Goal: Task Accomplishment & Management: Manage account settings

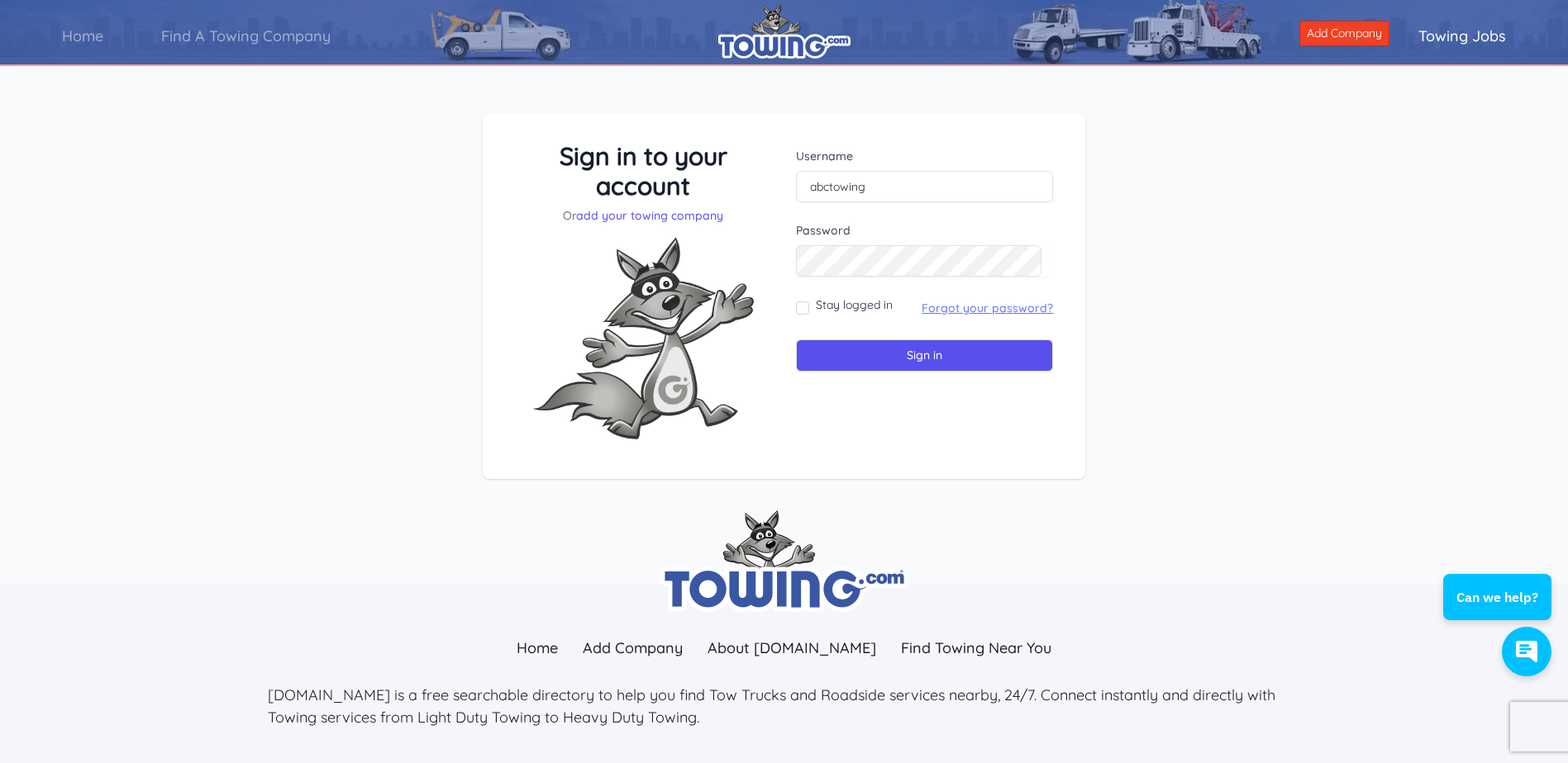
click at [929, 308] on link "Forgot your password?" at bounding box center [987, 308] width 132 height 15
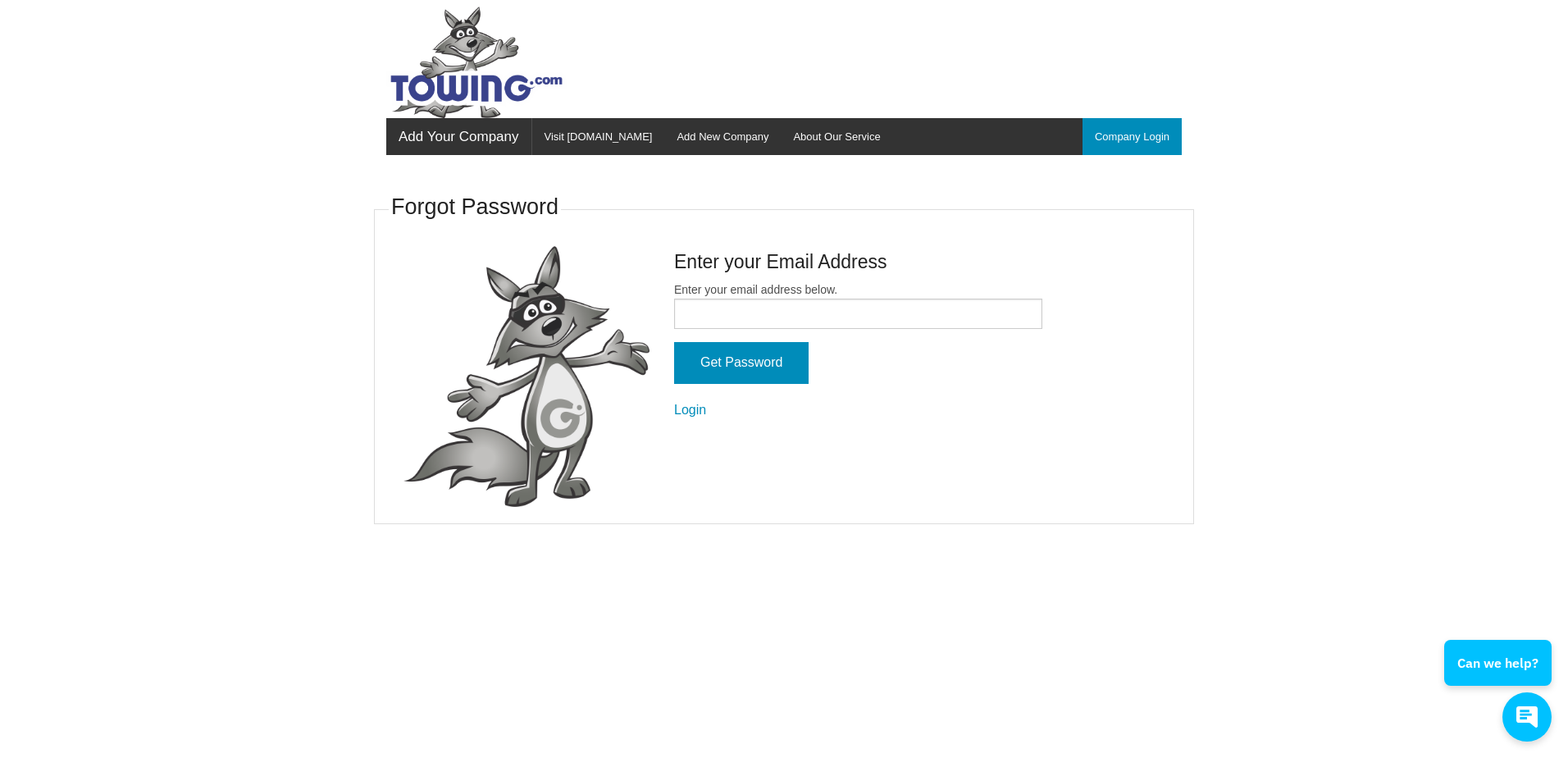
click at [849, 330] on form "Enter your email address below. Get Password Login" at bounding box center [858, 350] width 369 height 139
click at [830, 324] on input "Enter your email address below." at bounding box center [858, 314] width 369 height 30
type input "[EMAIL_ADDRESS][DOMAIN_NAME]"
click at [744, 372] on input "Get Password" at bounding box center [742, 363] width 135 height 42
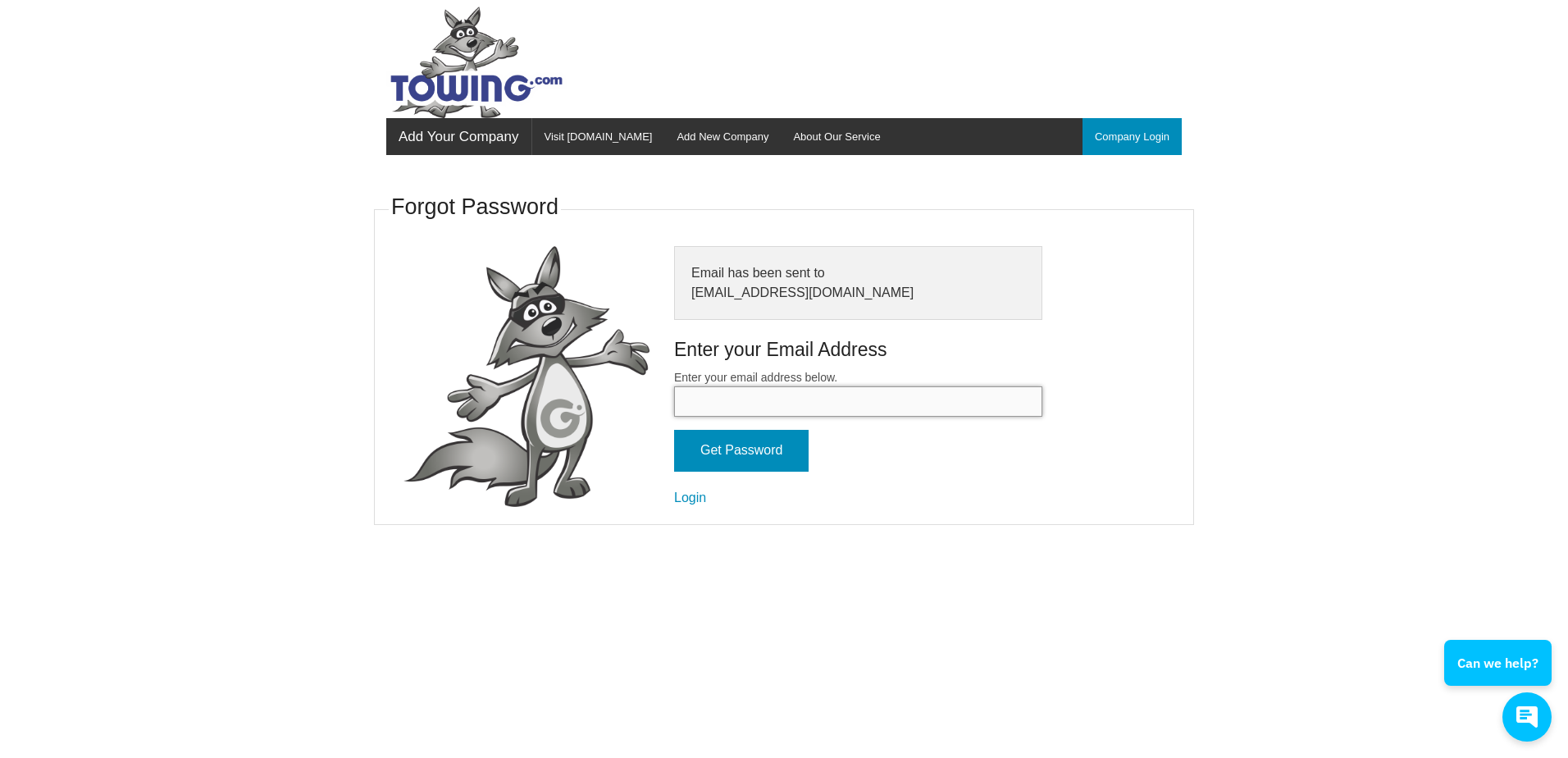
click at [738, 398] on input "Enter your email address below." at bounding box center [858, 401] width 369 height 30
type input "[EMAIL_ADDRESS][DOMAIN_NAME]"
click at [733, 441] on input "Get Password" at bounding box center [742, 451] width 135 height 42
click at [1127, 122] on link "Company Login" at bounding box center [1132, 136] width 99 height 37
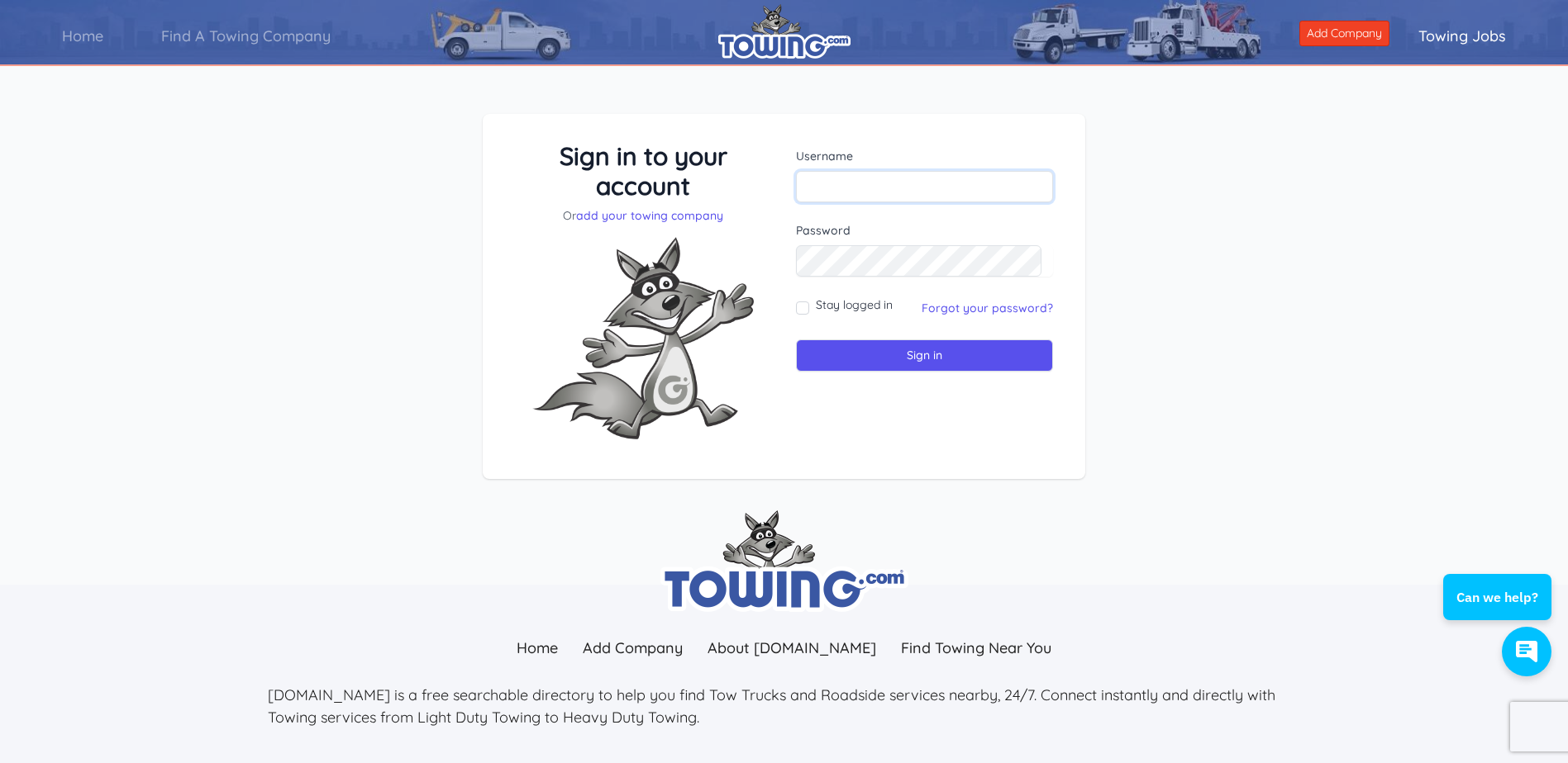
click at [855, 171] on input "text" at bounding box center [924, 186] width 257 height 31
type input "ABCTOWING"
click at [796, 339] on input "Sign in" at bounding box center [924, 355] width 257 height 32
click at [858, 192] on input "text" at bounding box center [924, 186] width 257 height 31
type input "ABCTOWING"
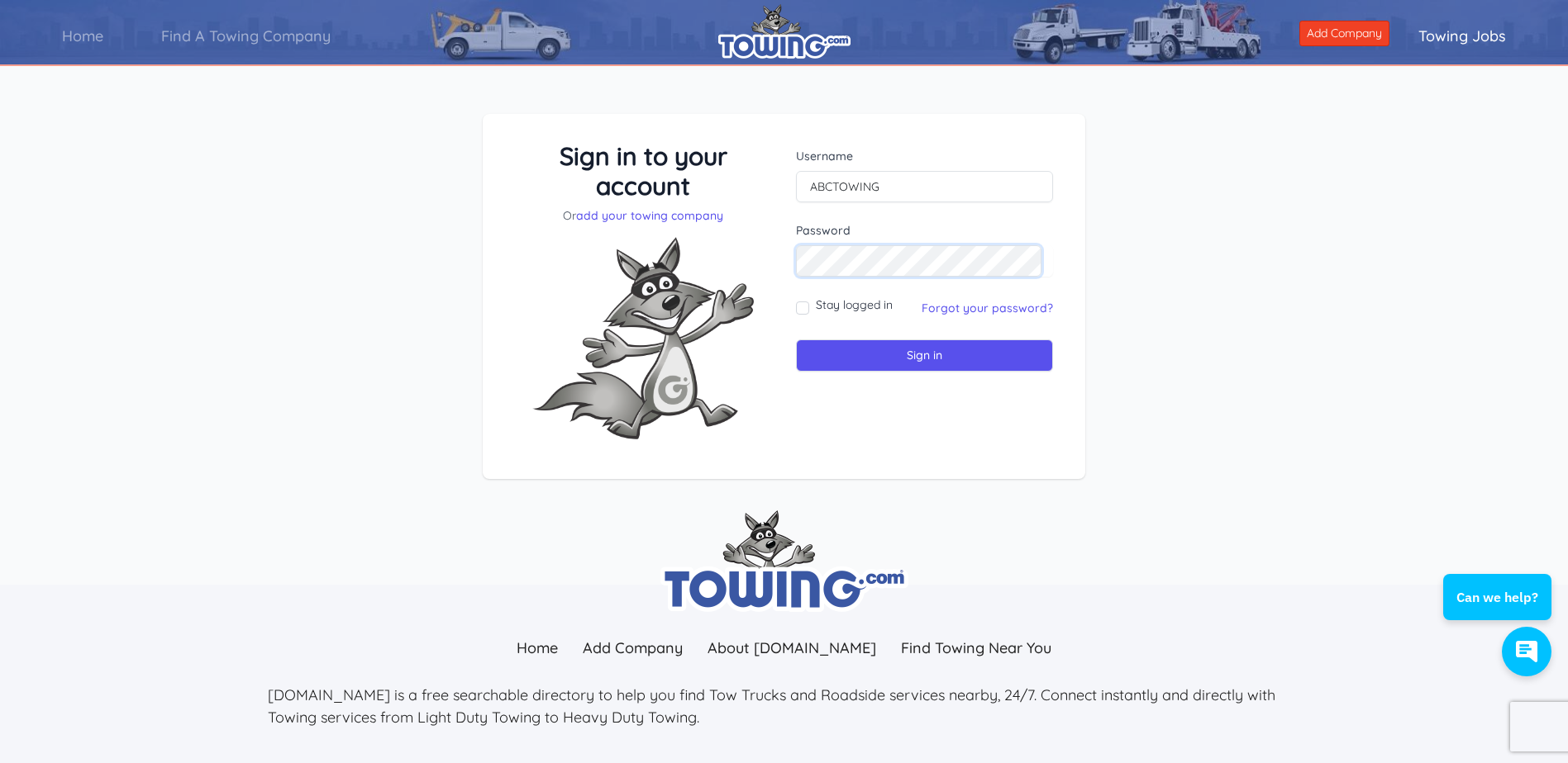
click at [796, 339] on input "Sign in" at bounding box center [924, 355] width 257 height 32
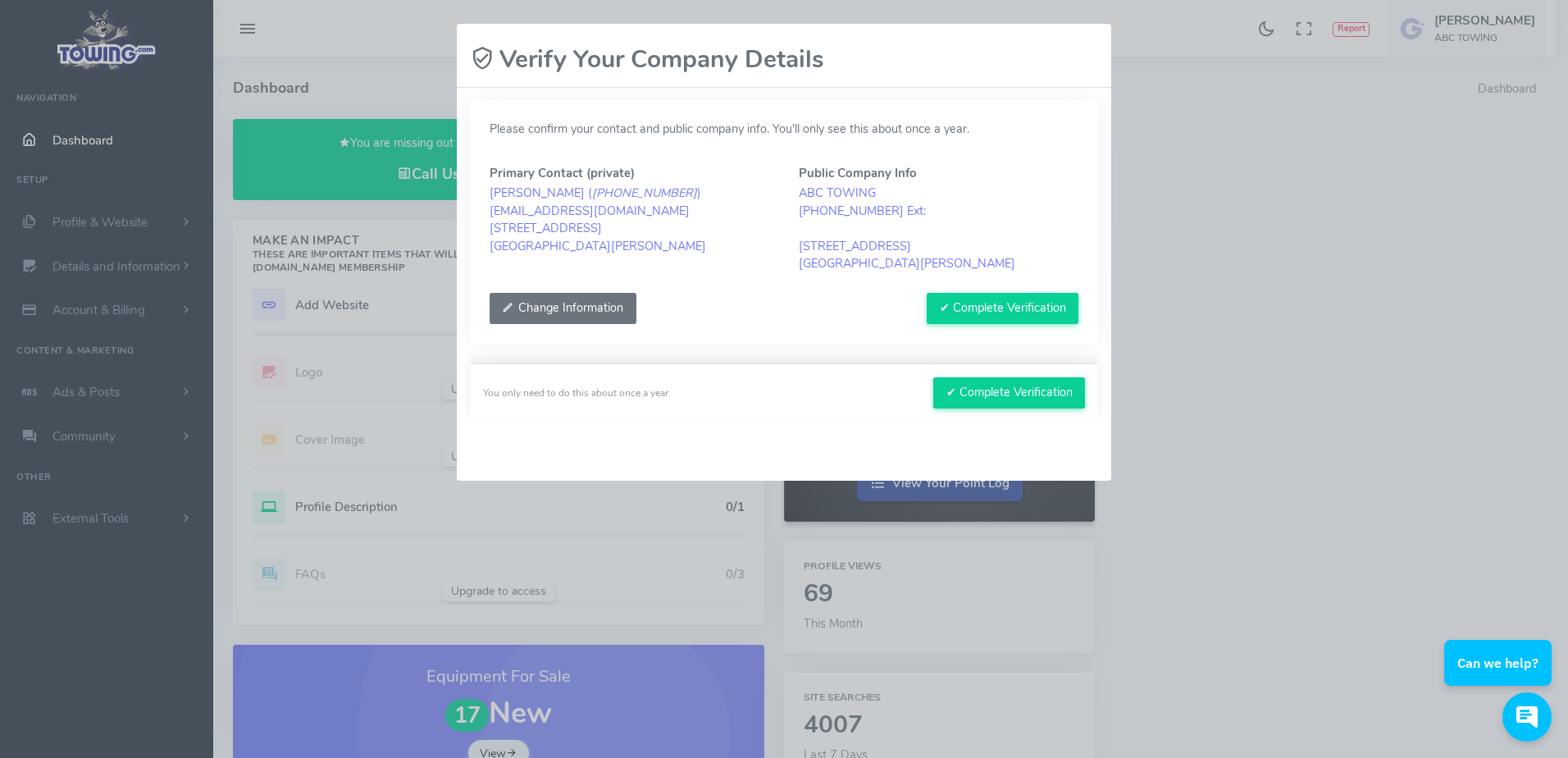
click at [577, 307] on button "Change Information" at bounding box center [563, 308] width 147 height 31
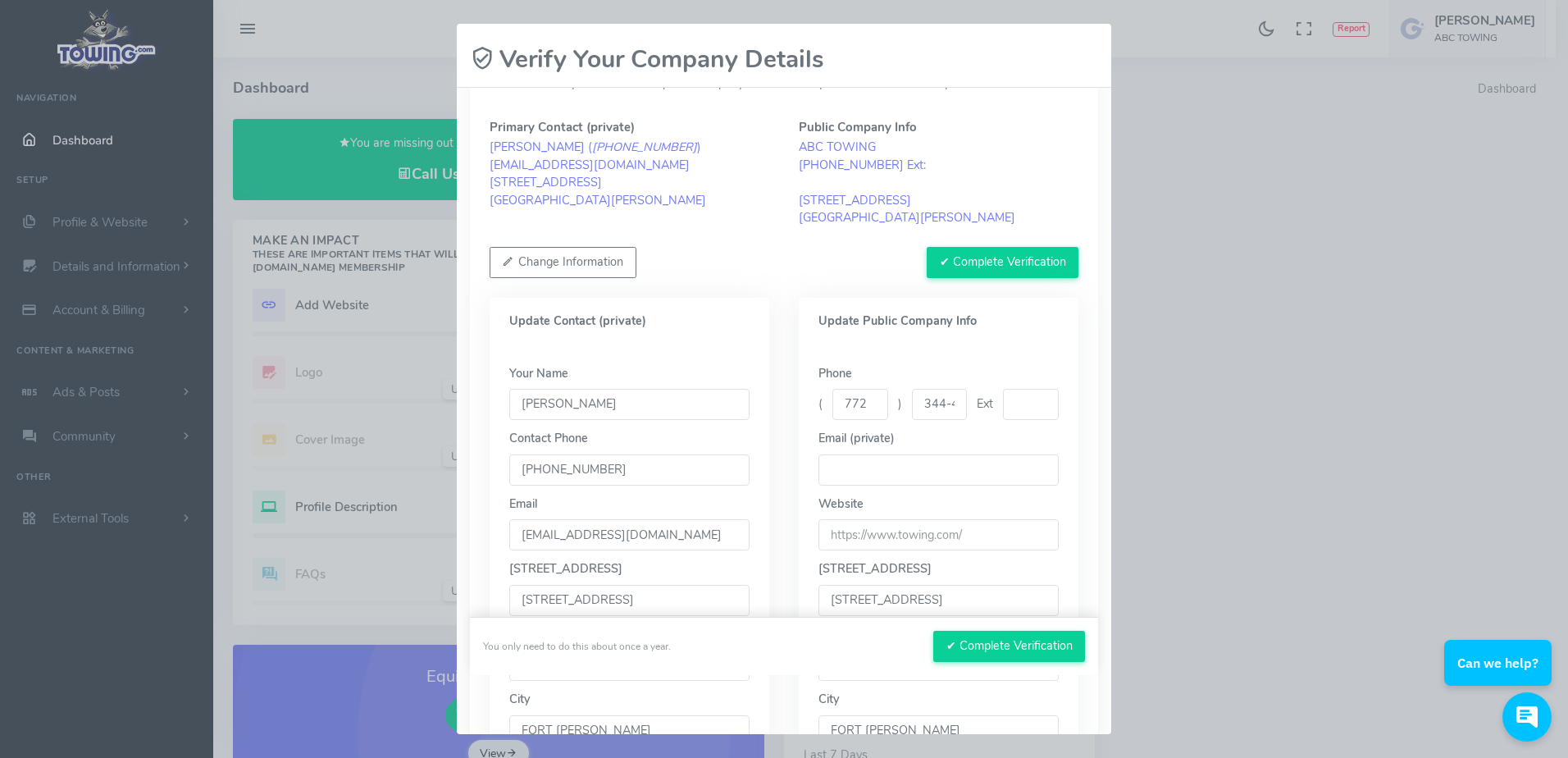
scroll to position [82, 0]
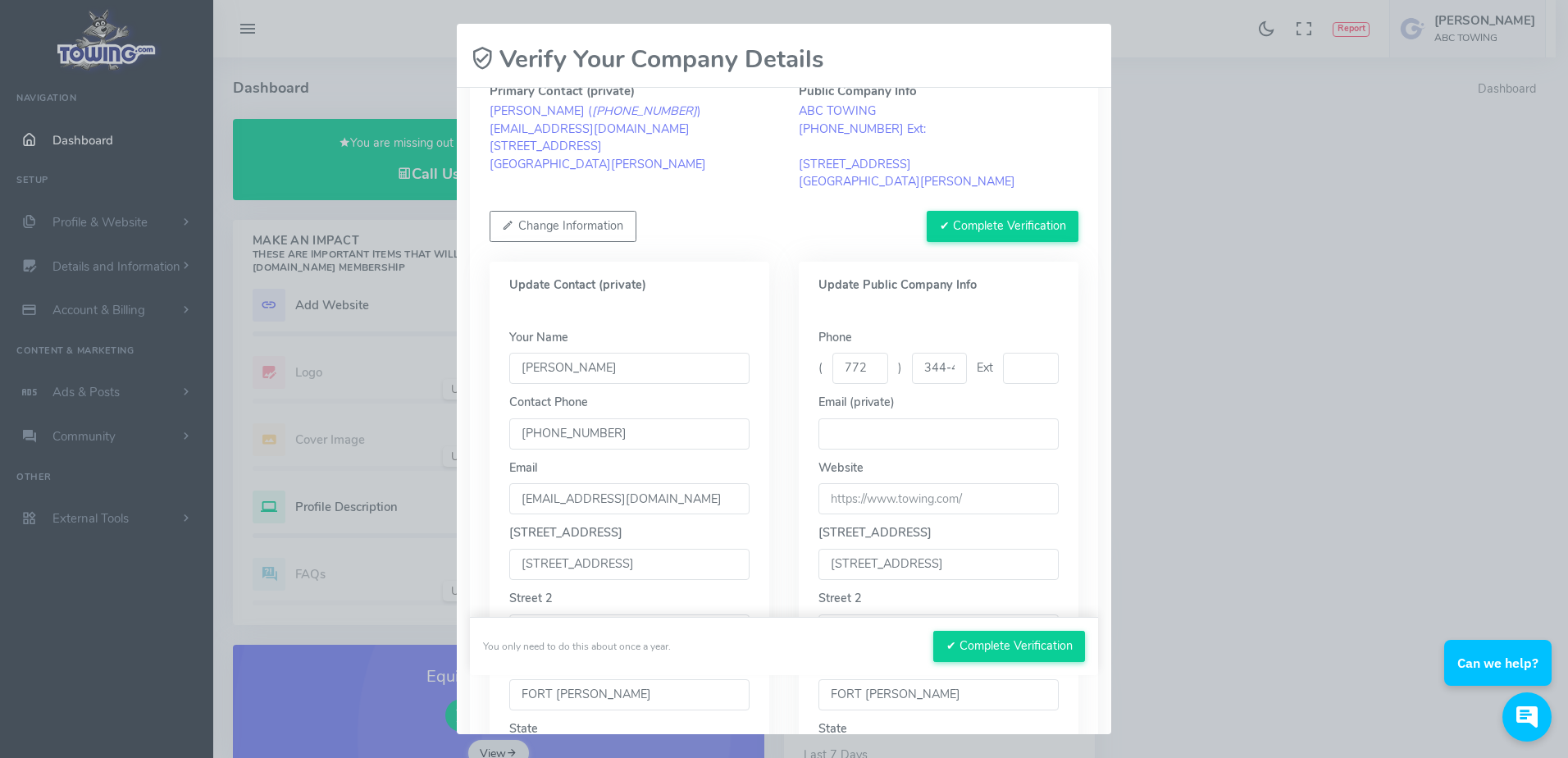
drag, startPoint x: 655, startPoint y: 567, endPoint x: 492, endPoint y: 560, distance: 163.2
click at [492, 560] on div "Your Name MIKE Contact Phone (772)344-4882 Email MIKEBORDONALI@GMAIL.COM Street…" at bounding box center [630, 595] width 279 height 572
type input "1337 Southwest Biltmore Street"
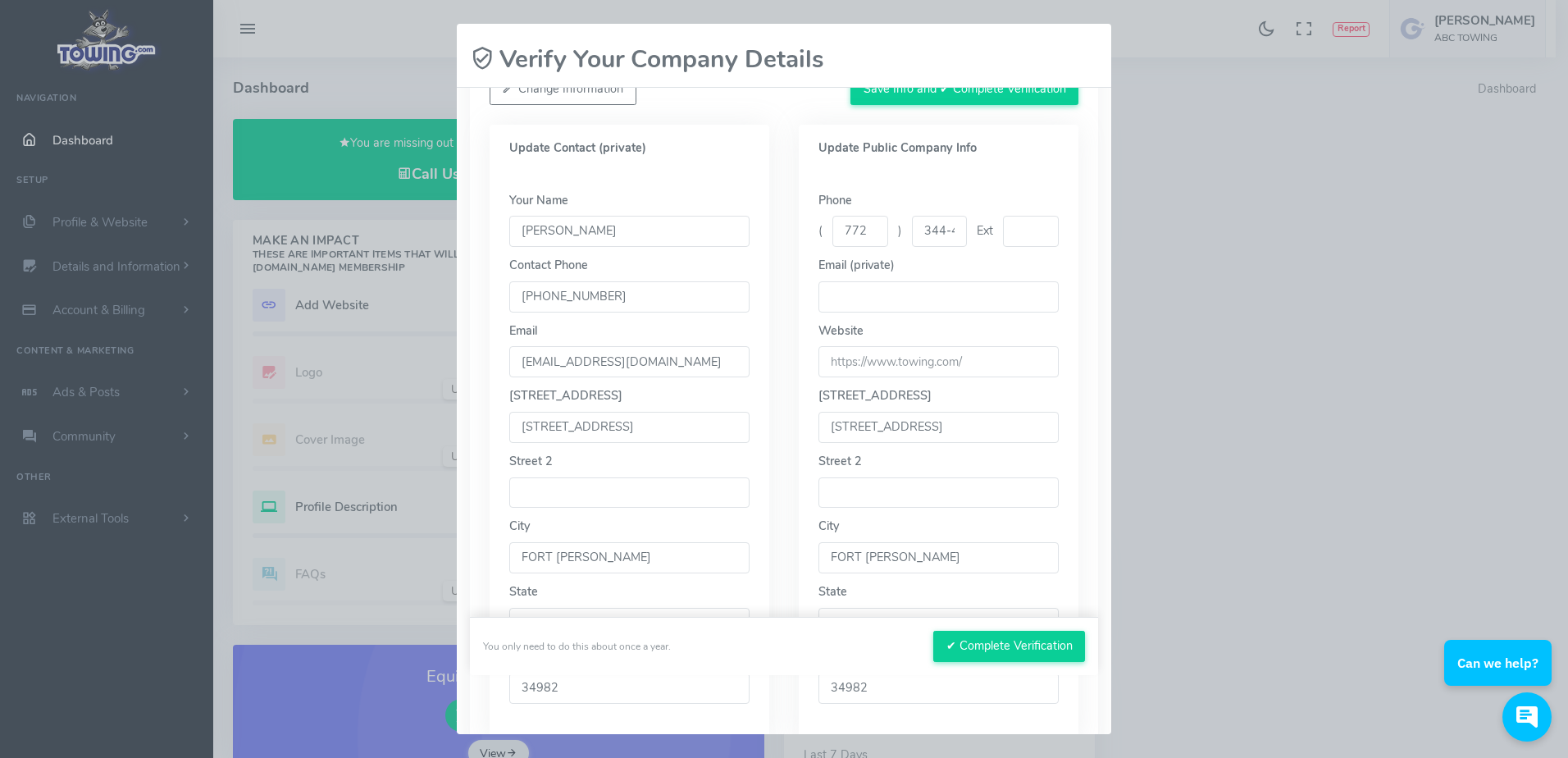
scroll to position [246, 0]
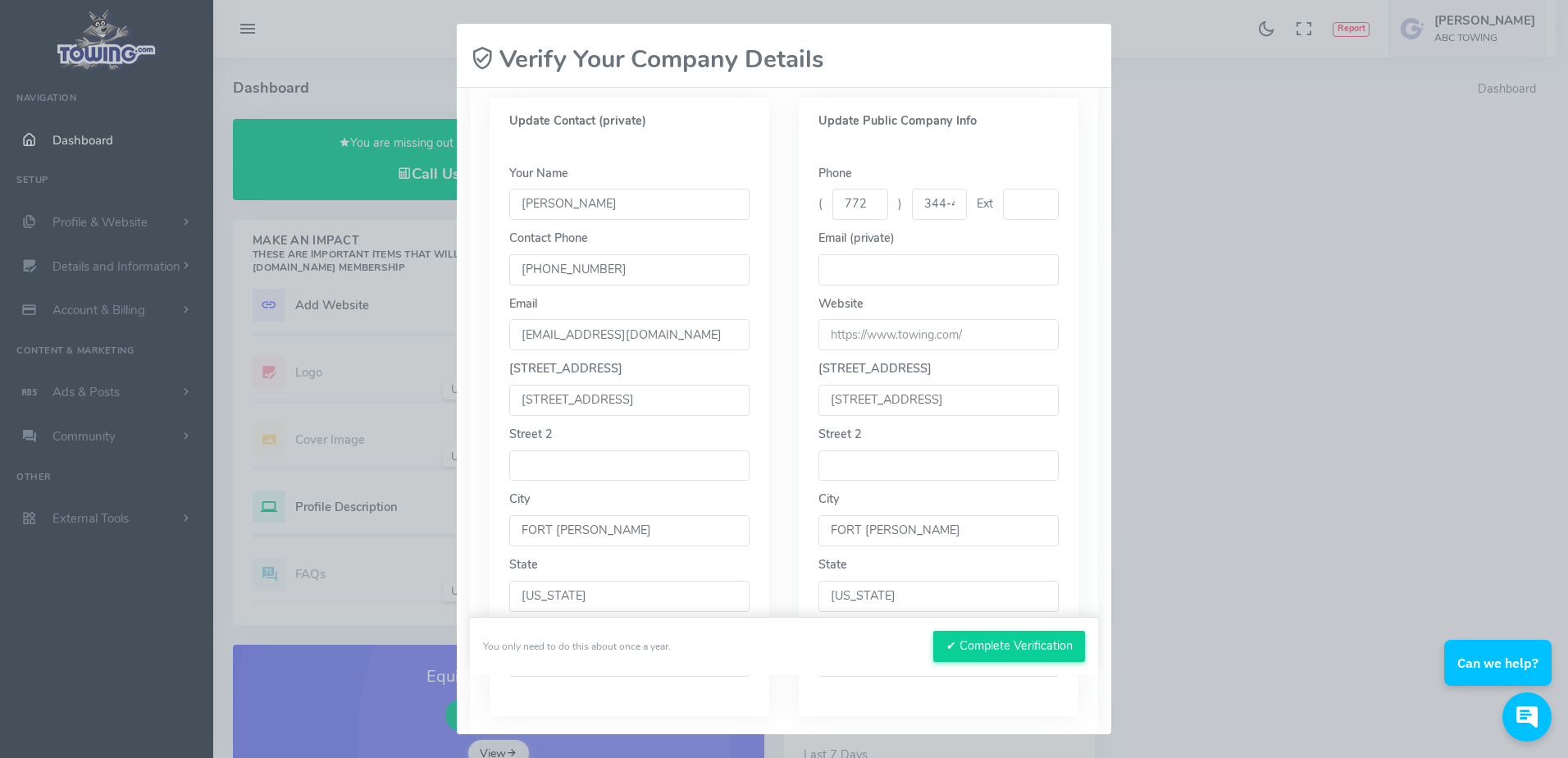
drag, startPoint x: 636, startPoint y: 528, endPoint x: 472, endPoint y: 534, distance: 164.1
click at [472, 534] on div "Please confirm your contact and public company info. You’ll only see this about…" at bounding box center [784, 295] width 628 height 881
type input "p"
type input "PORT ST LUCIE"
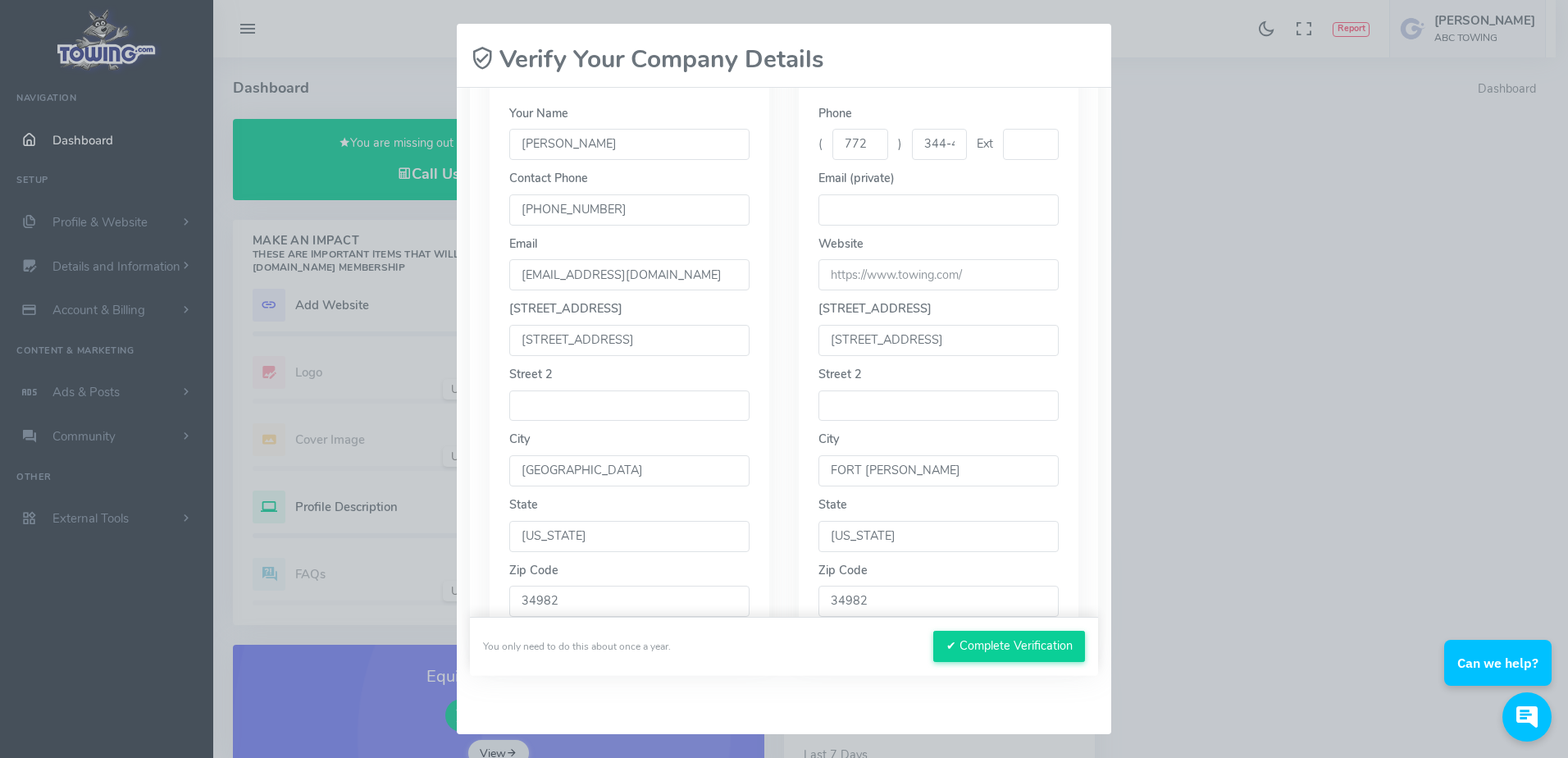
scroll to position [384, 0]
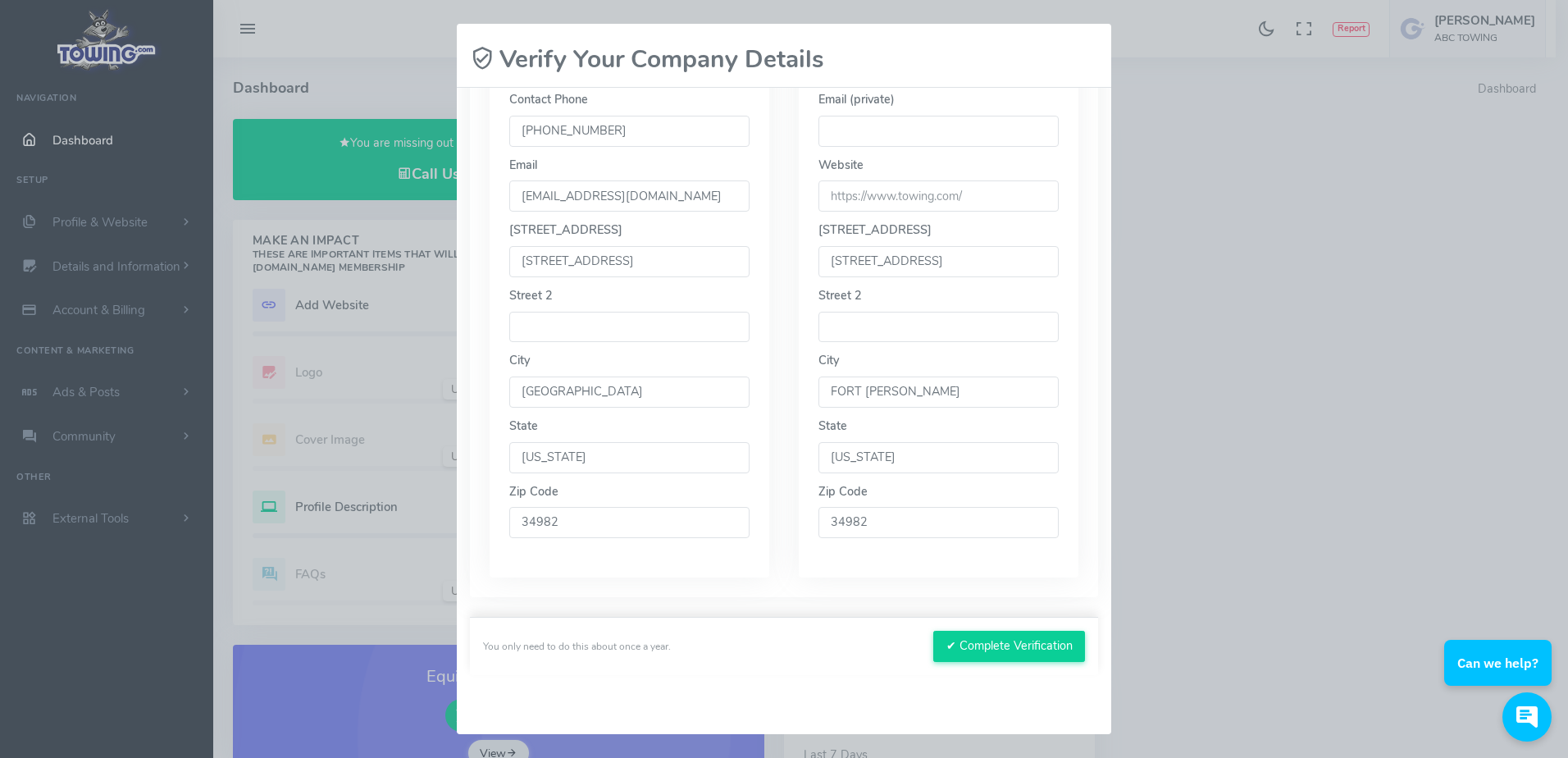
click at [597, 533] on input "34982" at bounding box center [629, 522] width 240 height 31
type input "34983"
click at [994, 647] on button "✔ Complete Verification" at bounding box center [1009, 646] width 151 height 31
click at [958, 645] on button "✔ Complete Verification" at bounding box center [1009, 646] width 151 height 31
click at [983, 649] on button "✔ Complete Verification" at bounding box center [1009, 646] width 151 height 31
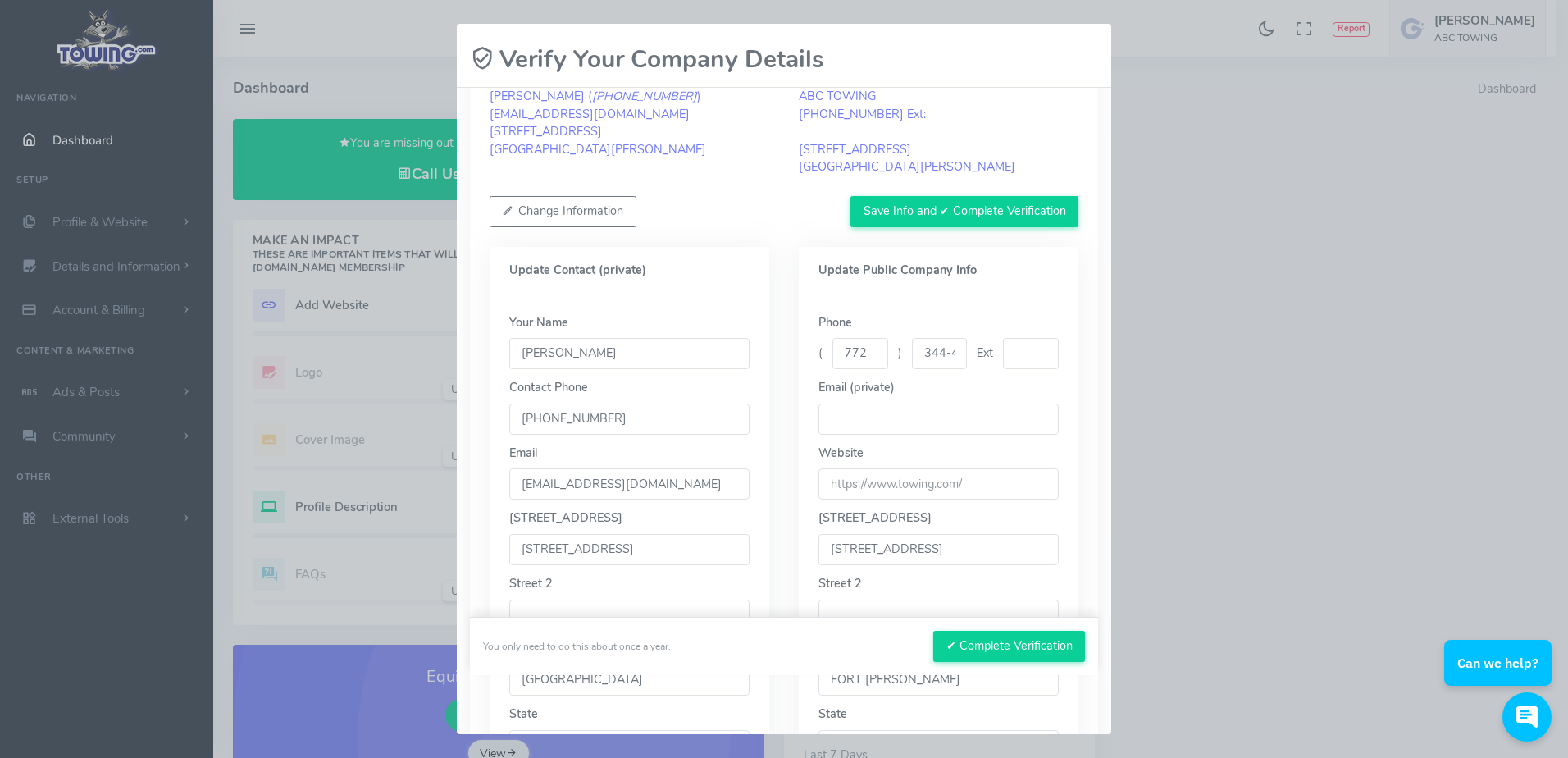
scroll to position [57, 0]
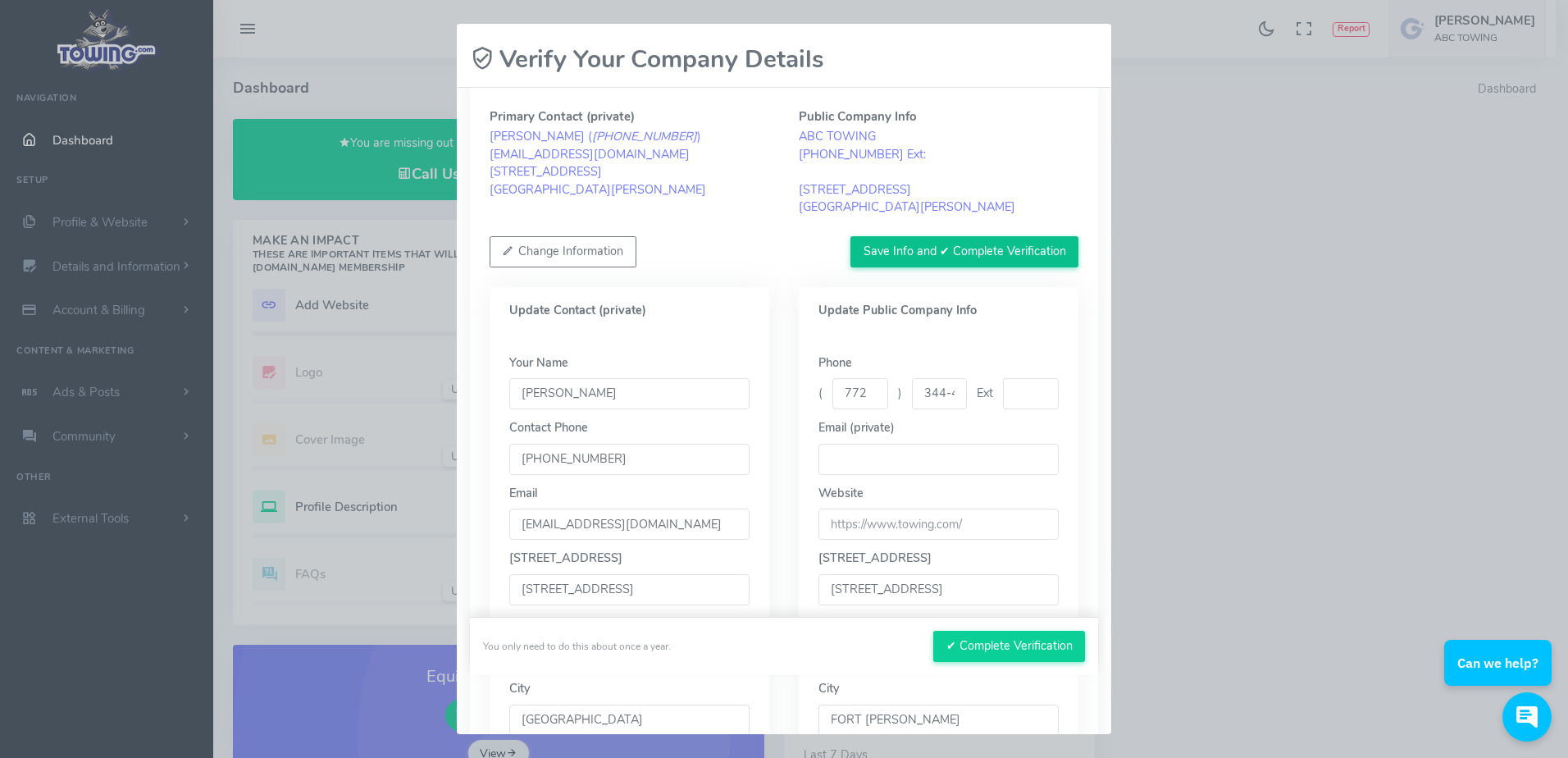
click at [909, 257] on button "Save Info and ✔ Complete Verification" at bounding box center [965, 251] width 228 height 31
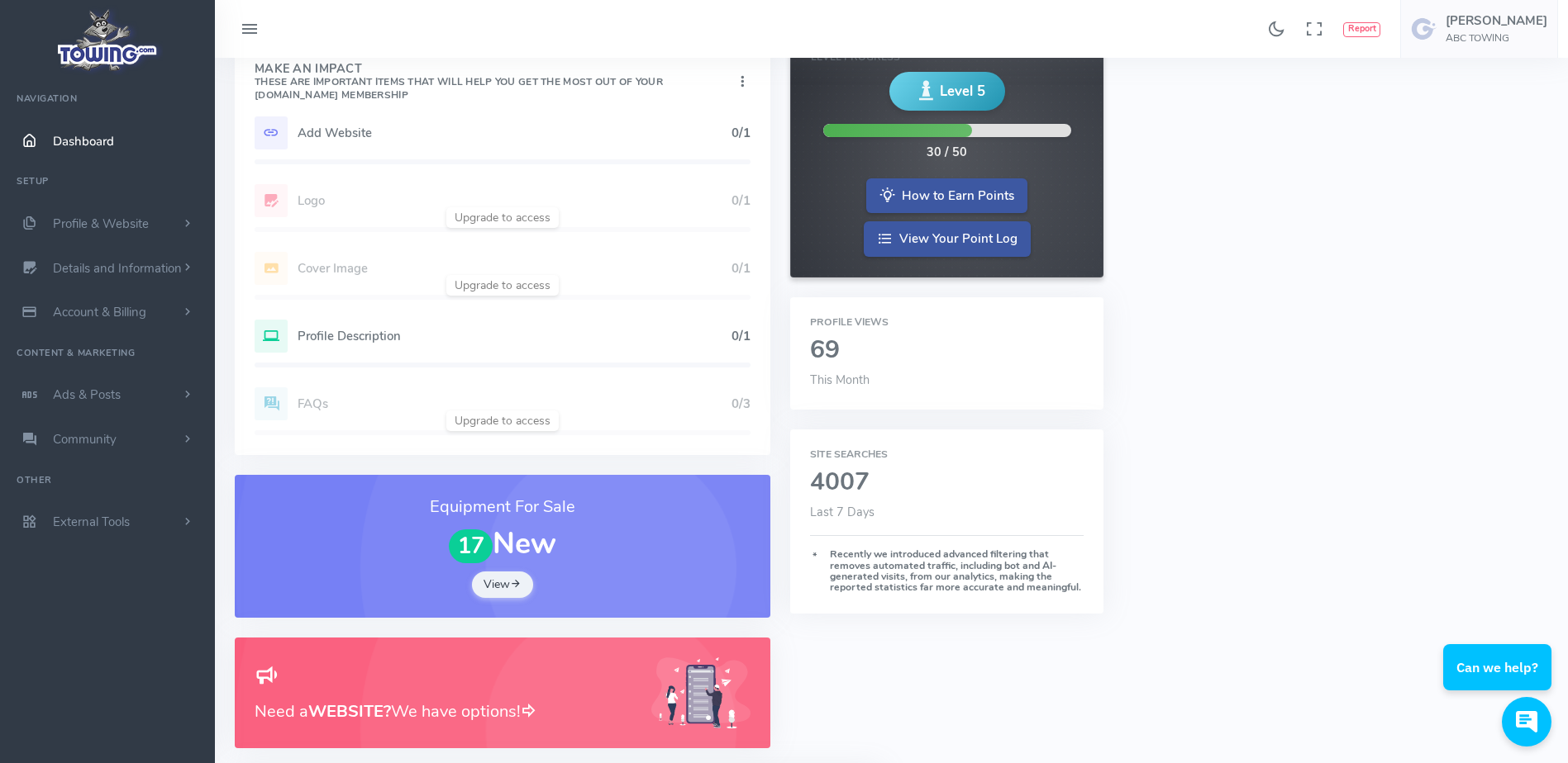
scroll to position [413, 0]
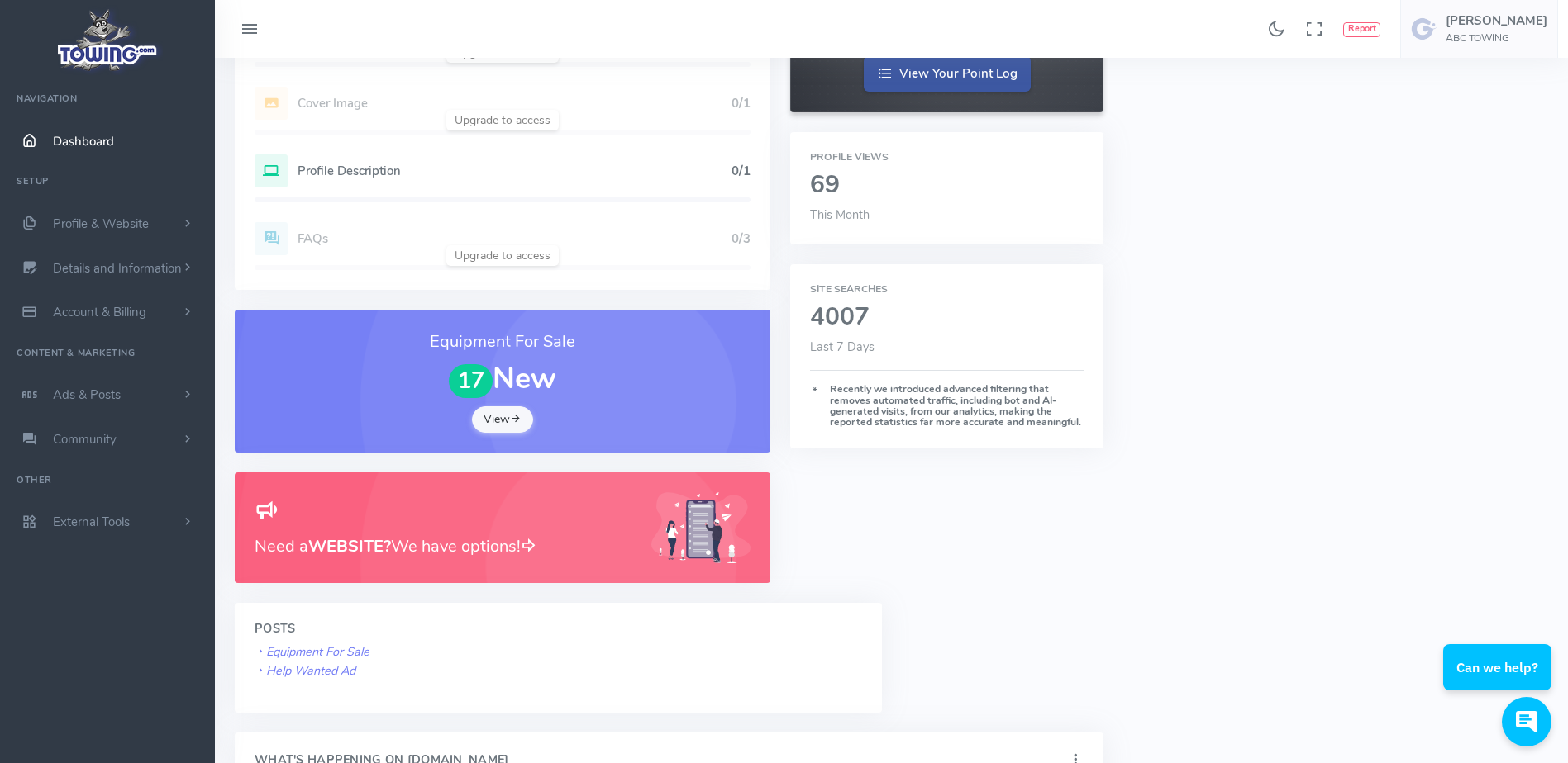
click at [505, 418] on link "View" at bounding box center [502, 420] width 61 height 27
